Goal: Task Accomplishment & Management: Use online tool/utility

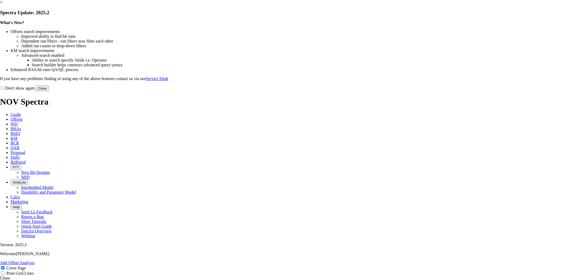
select select "field"
select select "location"
select select "province"
click at [49, 91] on button "Close" at bounding box center [42, 89] width 13 height 6
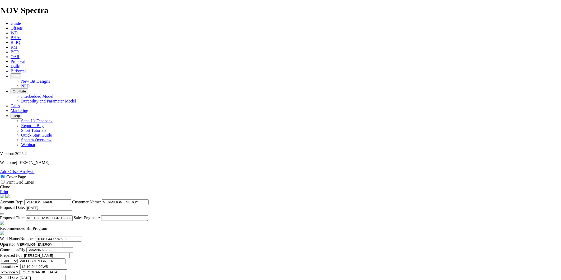
click at [10, 185] on link "Clone" at bounding box center [5, 187] width 10 height 4
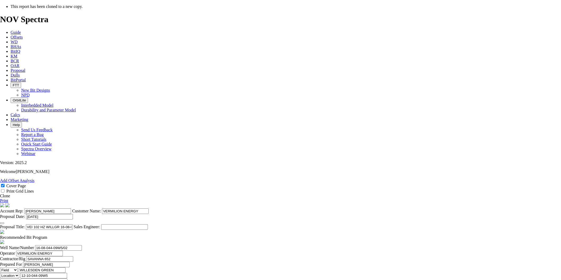
select select "field"
select select "location"
select select "province"
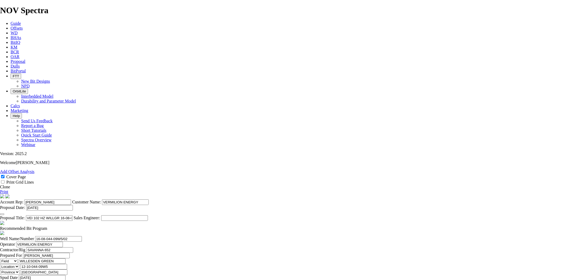
click at [4, 213] on button "button" at bounding box center [2, 214] width 4 height 2
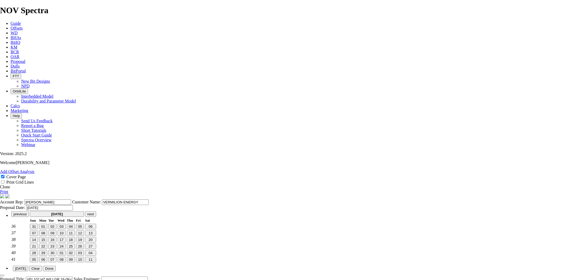
click at [73, 238] on span "18" at bounding box center [71, 240] width 4 height 4
type input "[DATE]"
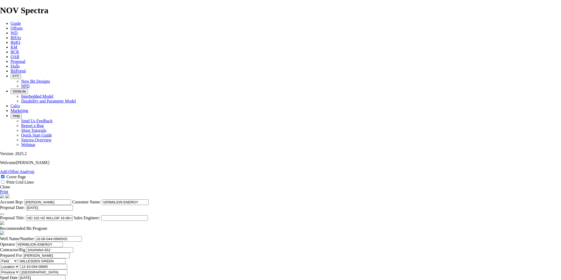
drag, startPoint x: 310, startPoint y: 151, endPoint x: 270, endPoint y: 153, distance: 39.4
click at [73, 215] on input "VEI 102 HZ WILLGR 16-08-044-0W5" at bounding box center [49, 218] width 47 height 6
type input "VEI 102 HZ WILLGR 15-11-044-08W5"
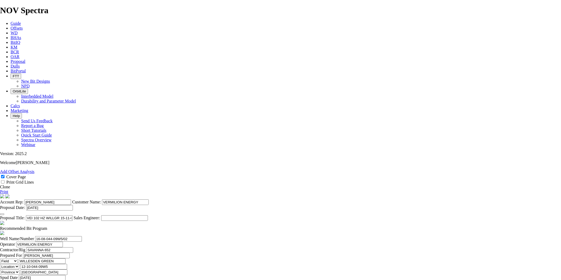
click at [438, 194] on cover-page "Account Rep: [PERSON_NAME] Customer Name: VERMILION ENERGY Proposal Date: [DATE…" at bounding box center [280, 207] width 561 height 27
drag, startPoint x: 154, startPoint y: 140, endPoint x: 168, endPoint y: 140, distance: 13.5
click at [82, 236] on input "16-08-044-09W5/02" at bounding box center [58, 239] width 47 height 6
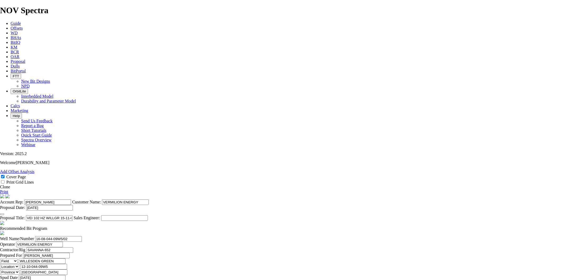
drag, startPoint x: 153, startPoint y: 141, endPoint x: 166, endPoint y: 141, distance: 13.2
click at [82, 236] on input "16-08-044-09W5/02" at bounding box center [58, 239] width 47 height 6
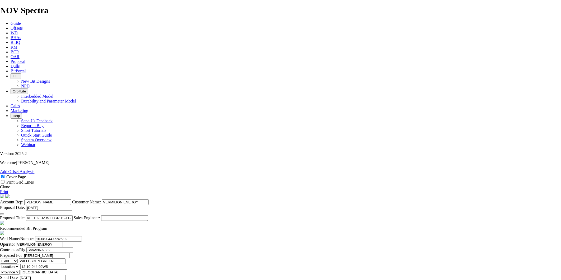
drag, startPoint x: 153, startPoint y: 140, endPoint x: 177, endPoint y: 140, distance: 23.8
click at [82, 236] on input "16-08-044-09W5/02" at bounding box center [58, 239] width 47 height 6
click at [82, 236] on input "15-11-044-08W5/02" at bounding box center [58, 239] width 47 height 6
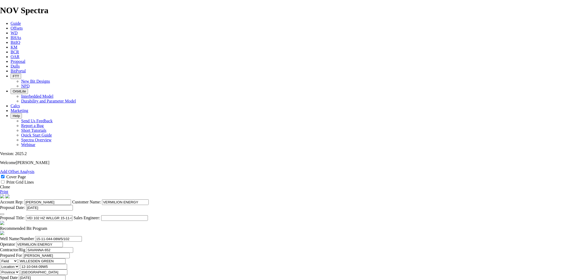
drag, startPoint x: 180, startPoint y: 139, endPoint x: 193, endPoint y: 138, distance: 13.2
click at [193, 236] on header "Well Name/Number 15-11-044-08W5/102 Operator VERMILION ENERGY Contractor/Rig SA…" at bounding box center [280, 279] width 561 height 87
type input "15-11-044-08W5/102"
click at [63, 242] on input "VERMILION ENERGY" at bounding box center [39, 245] width 47 height 6
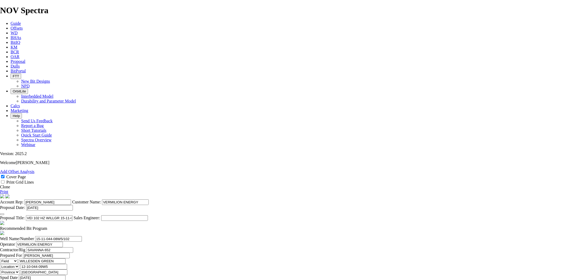
drag, startPoint x: 368, startPoint y: 141, endPoint x: 328, endPoint y: 140, distance: 39.6
click at [328, 236] on header "Well Name/Number 15-11-044-08W5/102 Operator VERMILION ENERGY Contractor/Rig SA…" at bounding box center [280, 279] width 561 height 87
type input "09-09-044-08W5"
click at [2, 280] on icon "button" at bounding box center [2, 284] width 0 height 0
click at [87, 280] on icon "button" at bounding box center [87, 284] width 0 height 4
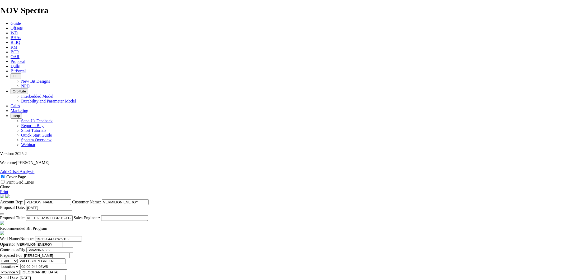
type input "[DATE]"
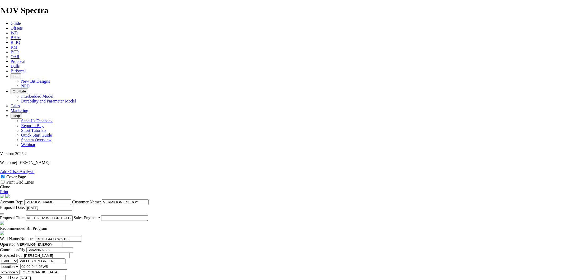
drag, startPoint x: 233, startPoint y: 192, endPoint x: 223, endPoint y: 194, distance: 10.2
type input "1583"
type input "978"
type input "15"
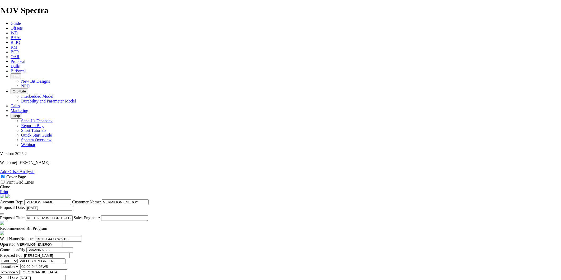
type input "65.2"
drag, startPoint x: 283, startPoint y: 181, endPoint x: 272, endPoint y: 181, distance: 10.6
type input "7"
type input "8"
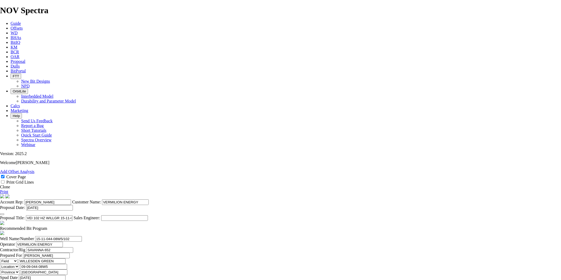
type input "86.4"
drag, startPoint x: 213, startPoint y: 206, endPoint x: 207, endPoint y: 207, distance: 6.6
type input "TK53-L1"
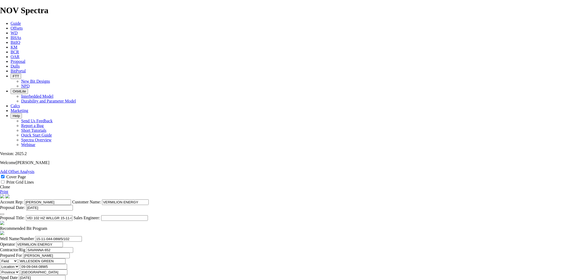
drag, startPoint x: 233, startPoint y: 206, endPoint x: 220, endPoint y: 208, distance: 12.7
type input "4955"
type input "3372"
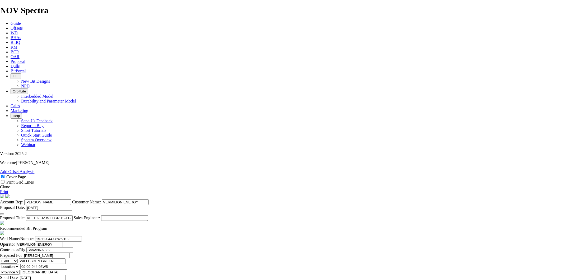
type input "10"
type input "337.2"
type input "100"
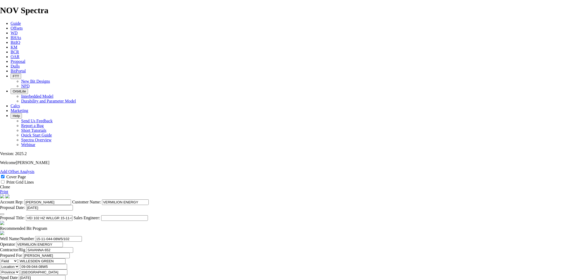
type input "80"
type input "42.15"
type input "75"
type input "7"
type input "68"
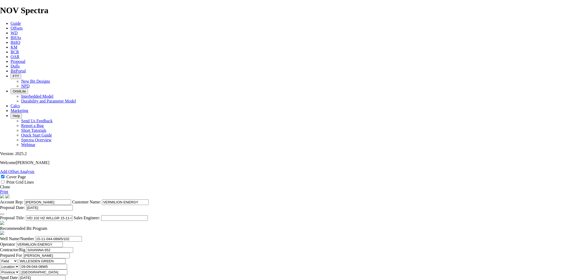
type input "49.59"
click at [8, 189] on link "Print" at bounding box center [4, 191] width 8 height 4
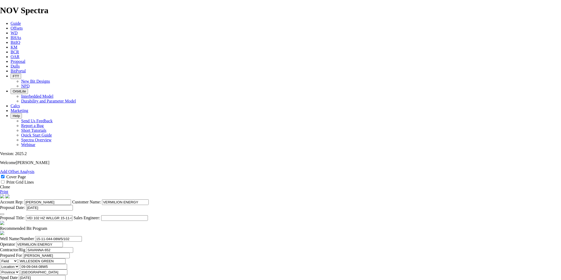
type input "30000"
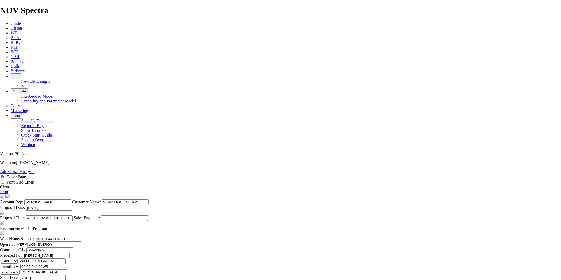
click at [8, 189] on link "Print" at bounding box center [4, 191] width 8 height 4
